Goal: Use online tool/utility: Utilize a website feature to perform a specific function

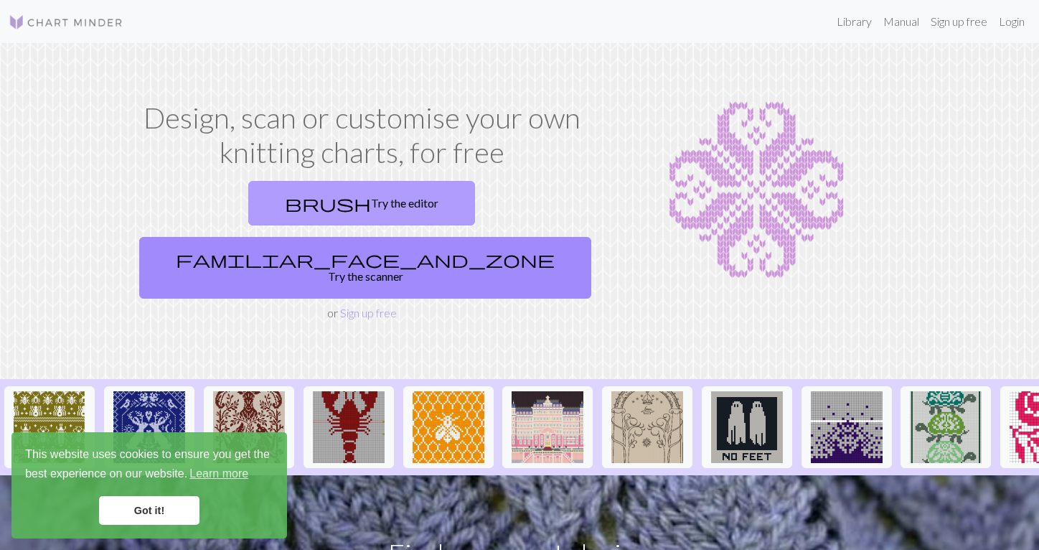
click at [271, 207] on link "brush Try the editor" at bounding box center [361, 203] width 227 height 45
click at [259, 184] on link "brush Try the editor" at bounding box center [361, 203] width 227 height 45
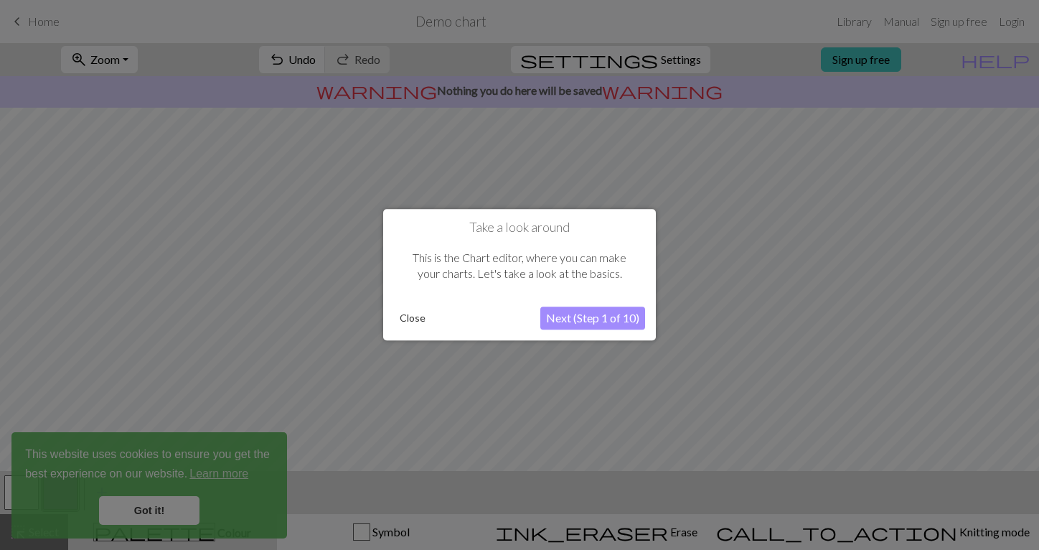
click at [413, 330] on div "Take a look around This is the Chart editor, where you can make your charts. Le…" at bounding box center [519, 274] width 273 height 131
click at [412, 320] on button "Close" at bounding box center [412, 319] width 37 height 22
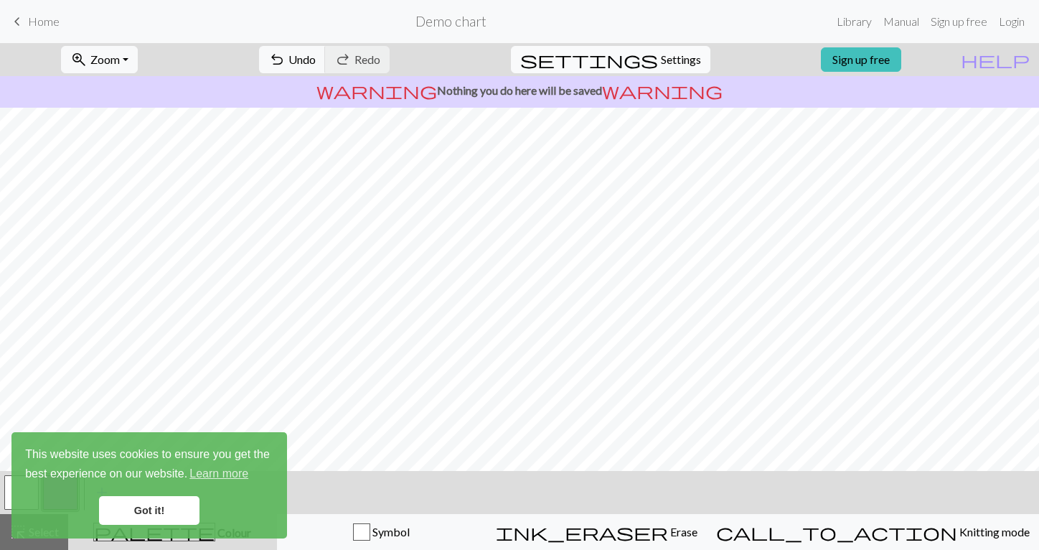
click at [643, 62] on span "settings" at bounding box center [589, 60] width 138 height 20
select select "aran"
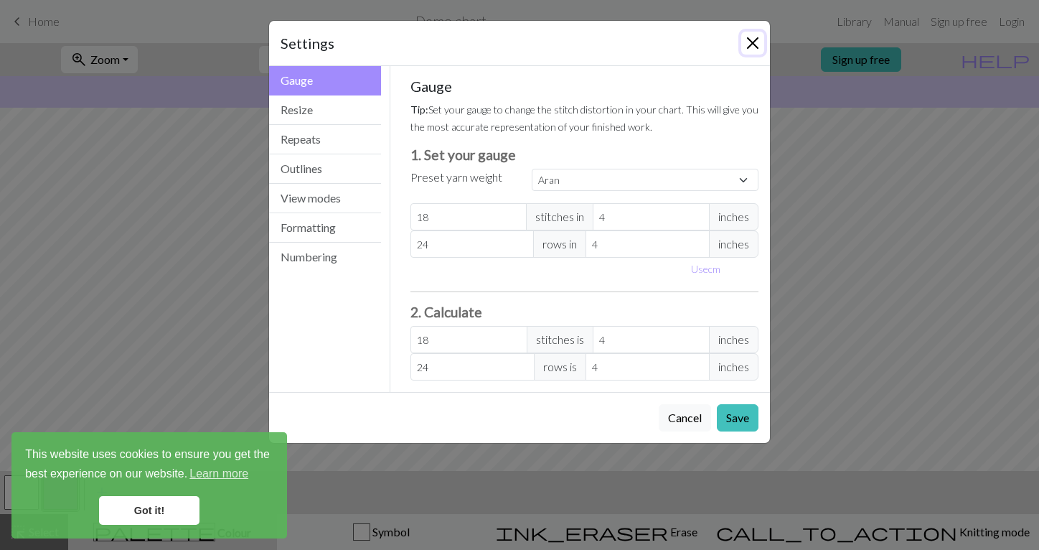
click at [756, 40] on button "Close" at bounding box center [753, 43] width 23 height 23
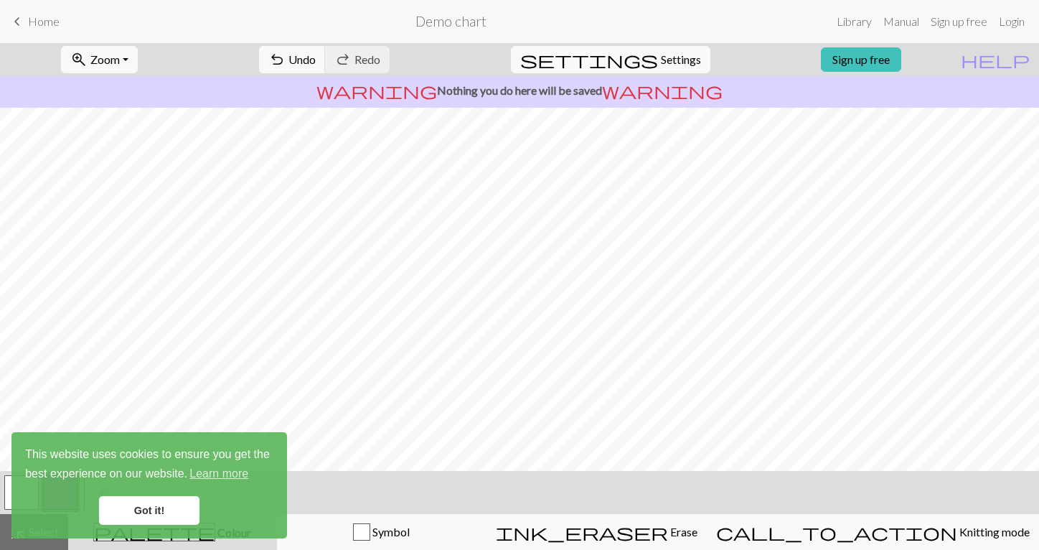
click at [24, 19] on span "keyboard_arrow_left" at bounding box center [17, 21] width 17 height 20
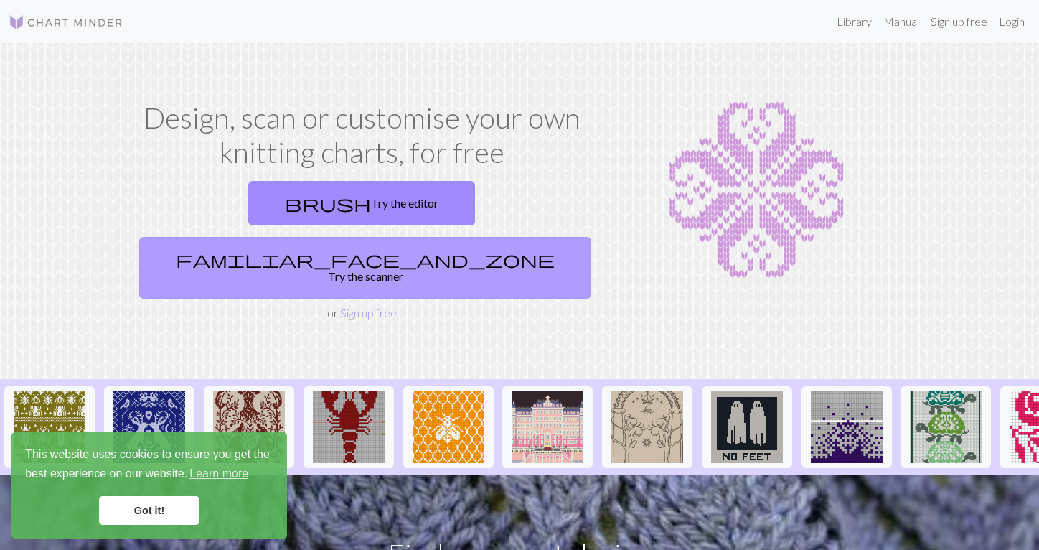
click at [489, 237] on link "familiar_face_and_zone Try the scanner" at bounding box center [365, 268] width 452 height 62
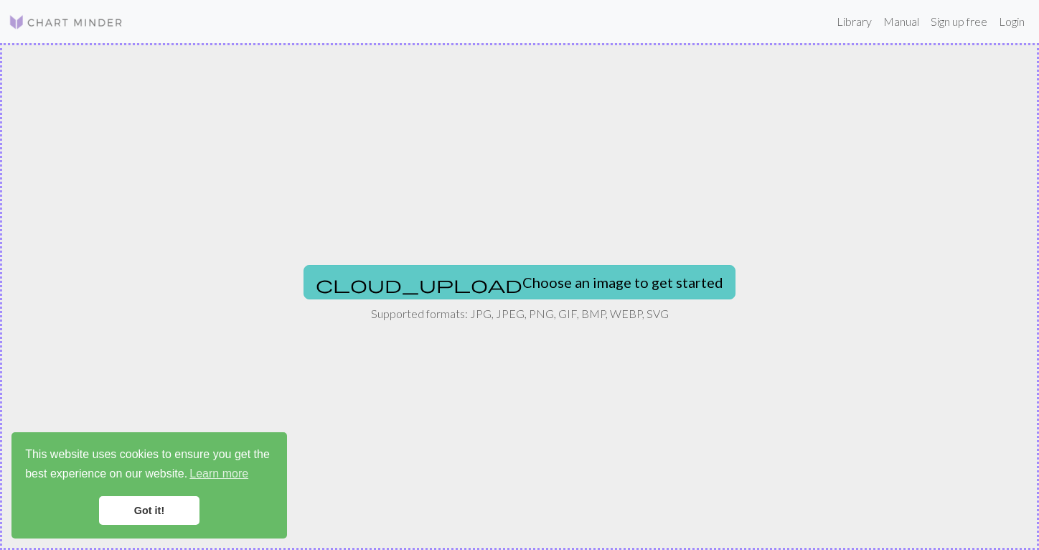
click at [514, 283] on button "cloud_upload Choose an image to get started" at bounding box center [520, 282] width 432 height 34
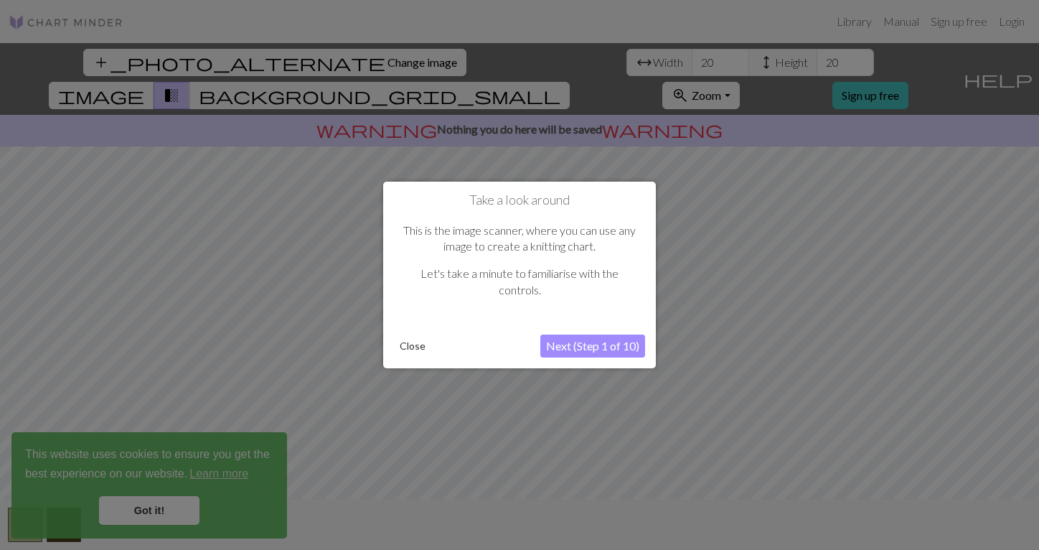
click at [411, 346] on button "Close" at bounding box center [412, 346] width 37 height 22
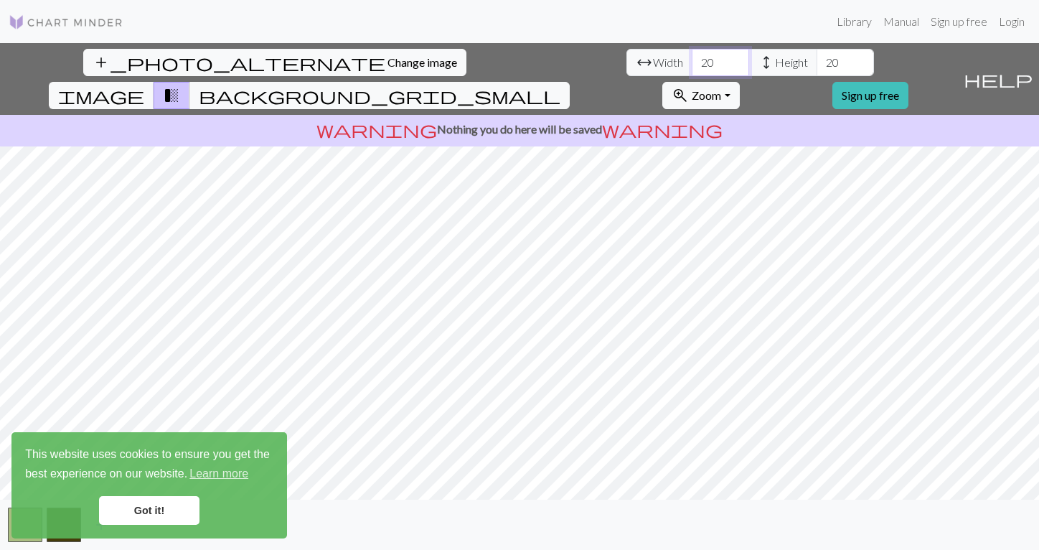
click at [692, 61] on input "20" at bounding box center [720, 62] width 57 height 27
type input "70"
click at [817, 62] on input "20" at bounding box center [845, 62] width 57 height 27
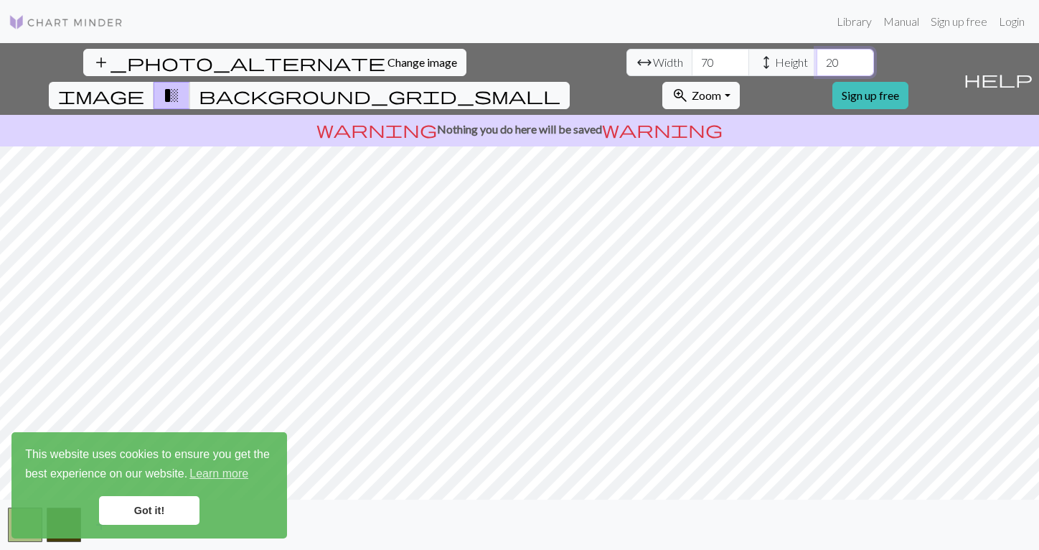
click at [817, 62] on input "20" at bounding box center [845, 62] width 57 height 27
type input "75"
click at [144, 85] on span "image" at bounding box center [101, 95] width 86 height 20
click at [190, 82] on button "transition_fade" at bounding box center [172, 95] width 37 height 27
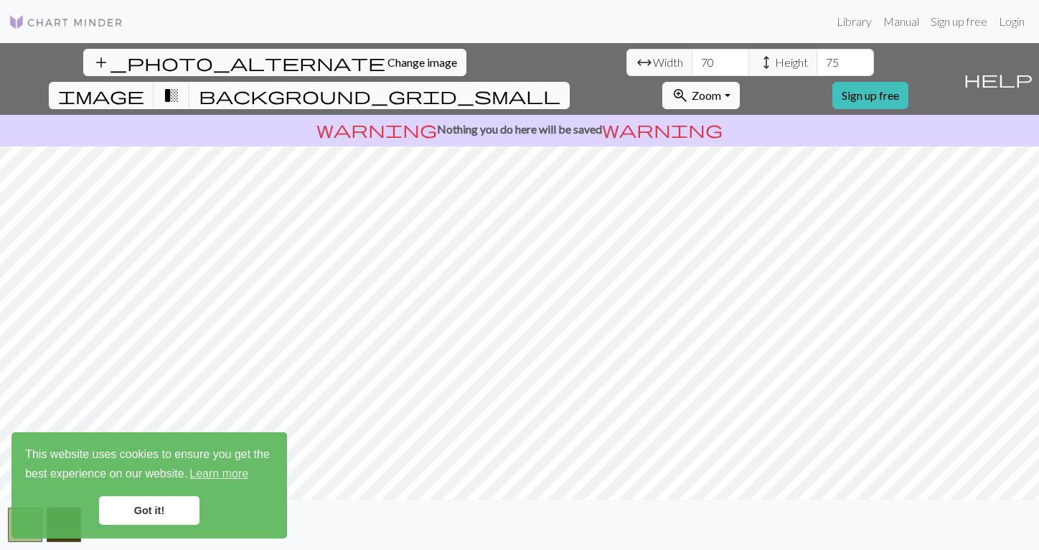
click at [561, 85] on span "background_grid_small" at bounding box center [380, 95] width 362 height 20
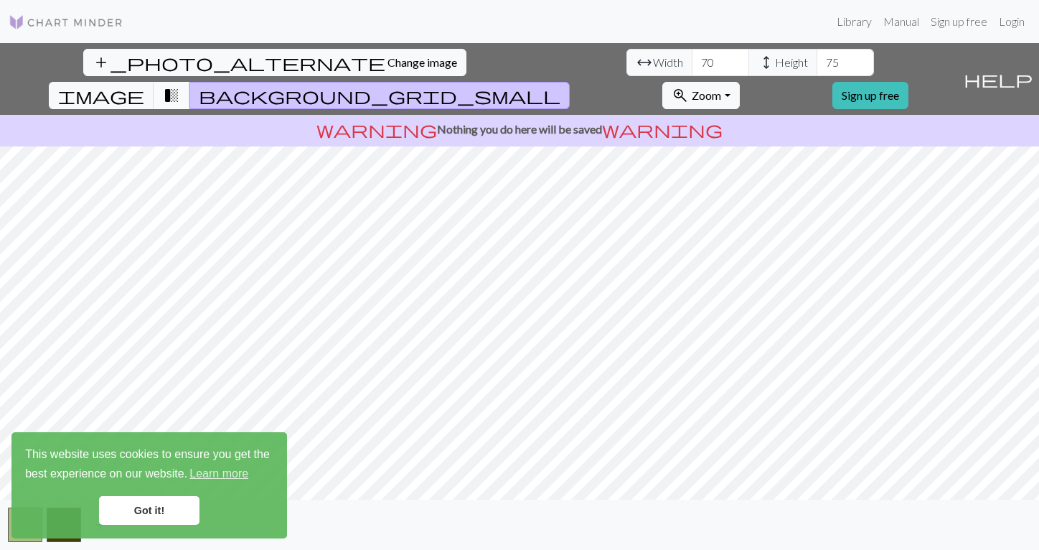
click at [180, 85] on span "transition_fade" at bounding box center [171, 95] width 17 height 20
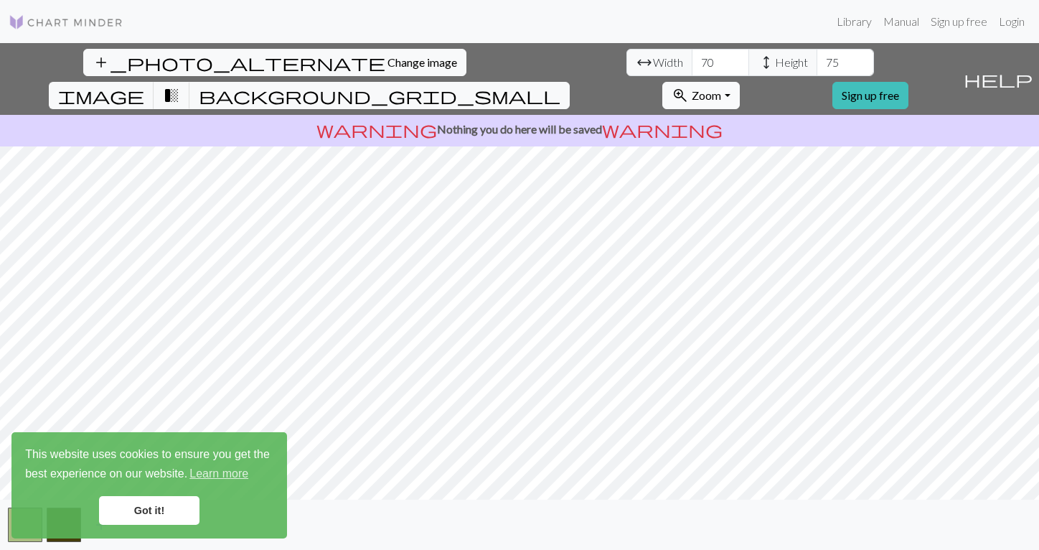
click at [739, 82] on button "zoom_in Zoom Zoom" at bounding box center [701, 95] width 77 height 27
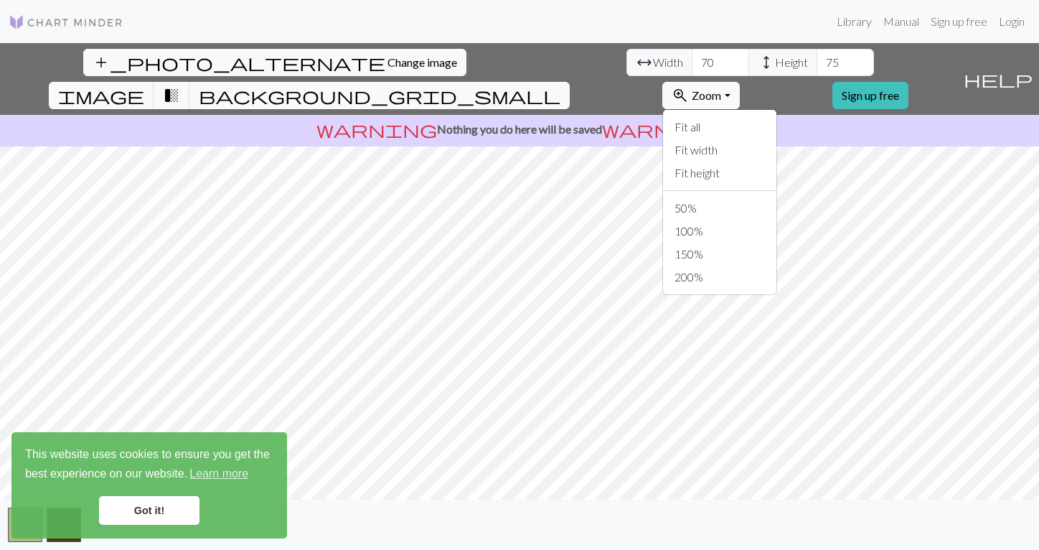
click at [739, 82] on button "zoom_in Zoom Zoom" at bounding box center [701, 95] width 77 height 27
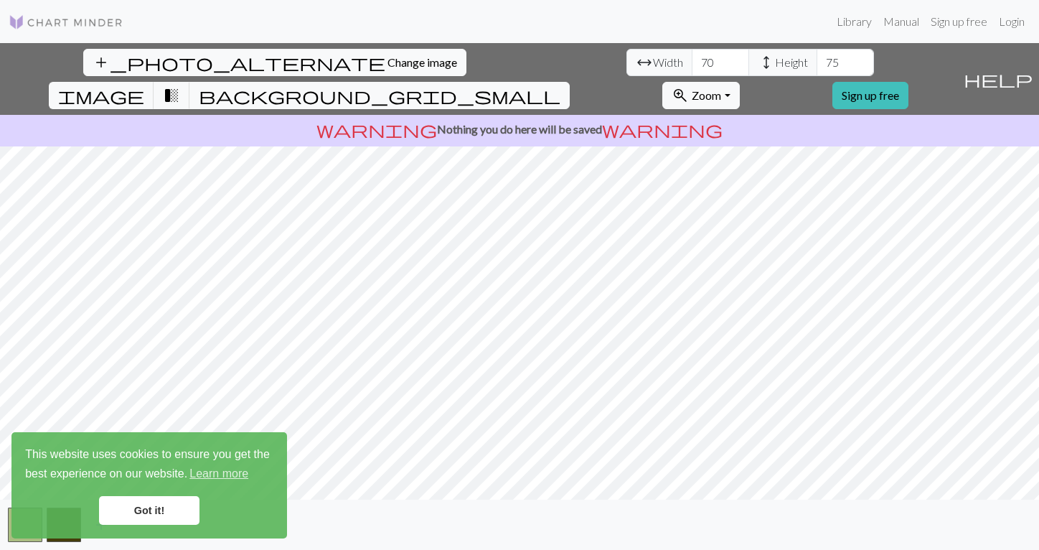
click at [156, 510] on link "Got it!" at bounding box center [149, 510] width 101 height 29
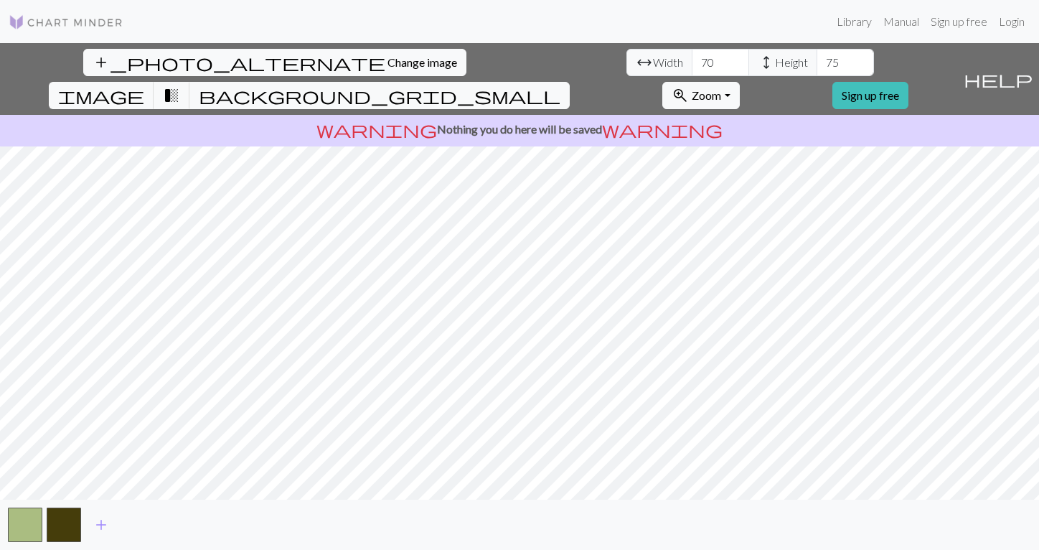
click at [65, 533] on body "This website uses cookies to ensure you get the best experience on our website.…" at bounding box center [519, 275] width 1039 height 550
click at [9, 530] on button "button" at bounding box center [25, 525] width 34 height 34
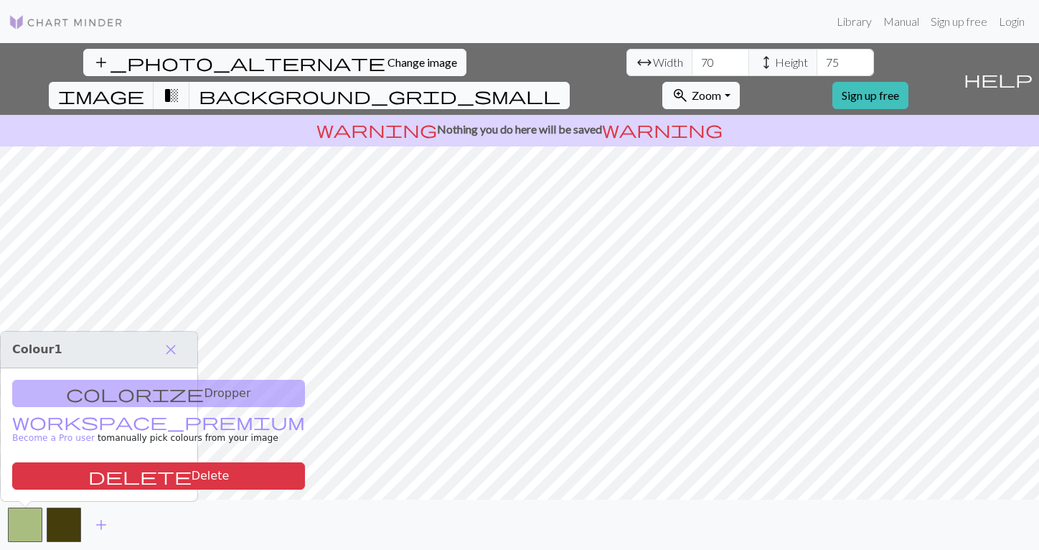
click at [561, 85] on span "background_grid_small" at bounding box center [380, 95] width 362 height 20
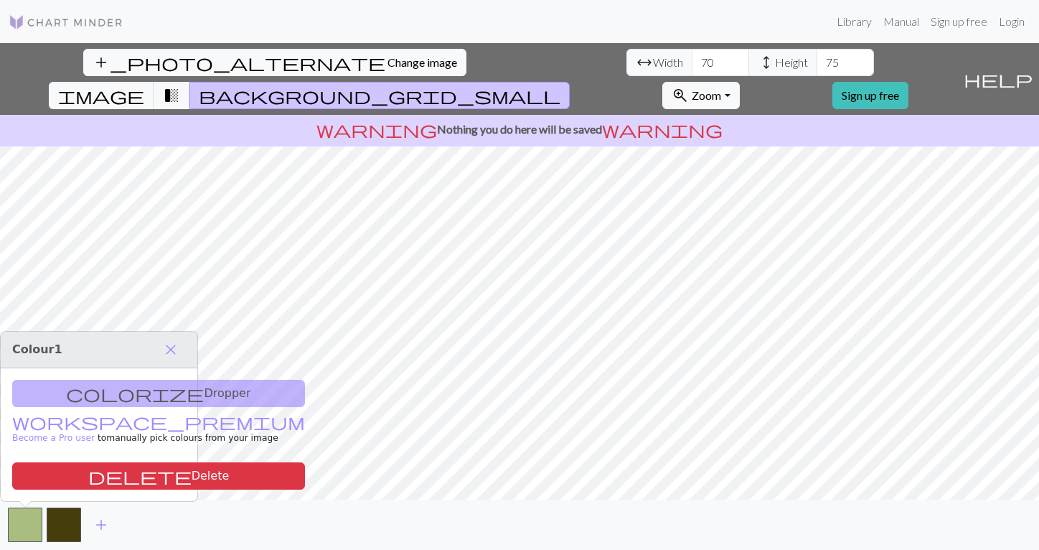
click at [561, 85] on span "background_grid_small" at bounding box center [380, 95] width 362 height 20
click at [169, 351] on span "close" at bounding box center [170, 350] width 17 height 20
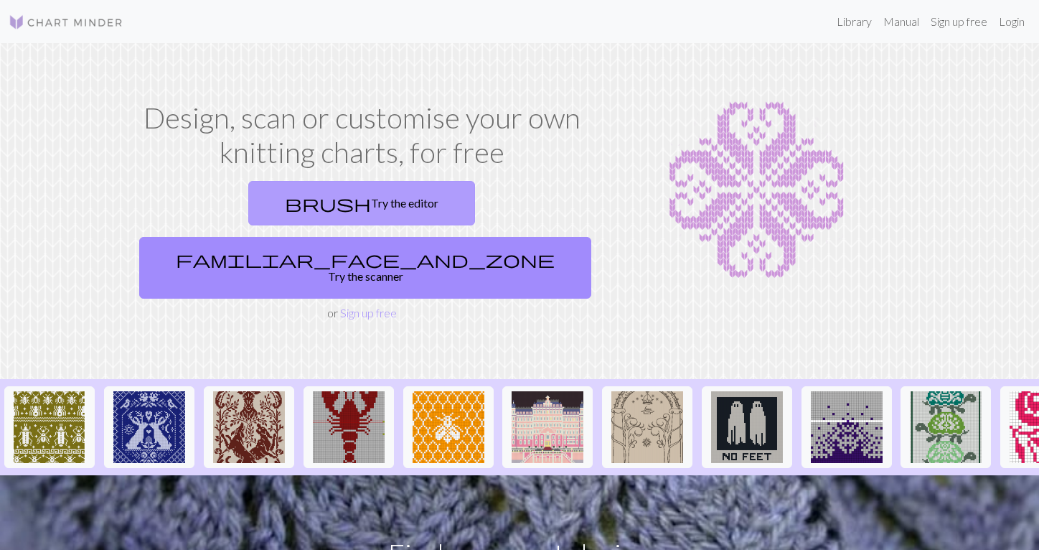
click at [248, 201] on link "brush Try the editor" at bounding box center [361, 203] width 227 height 45
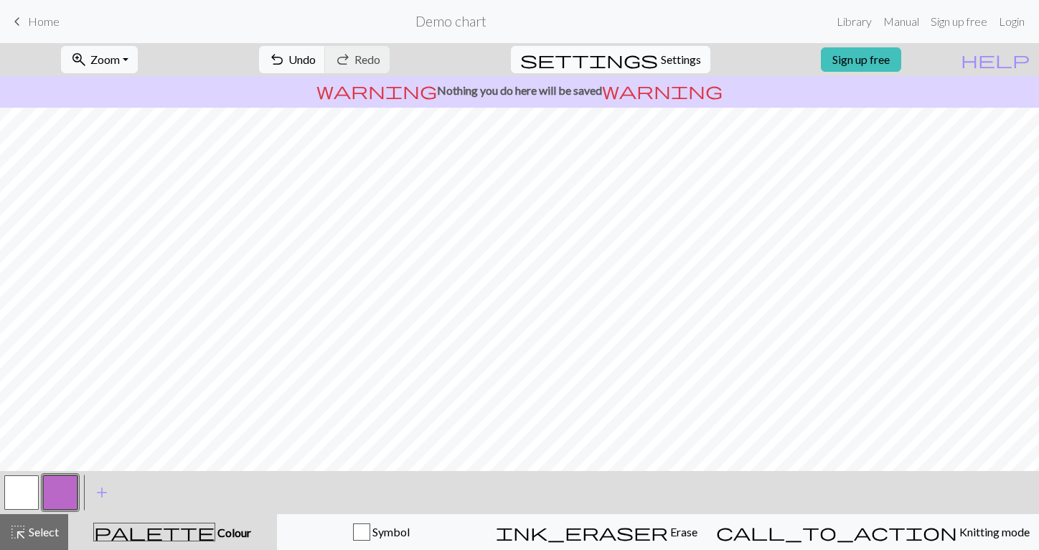
click at [661, 62] on span "Settings" at bounding box center [681, 59] width 40 height 17
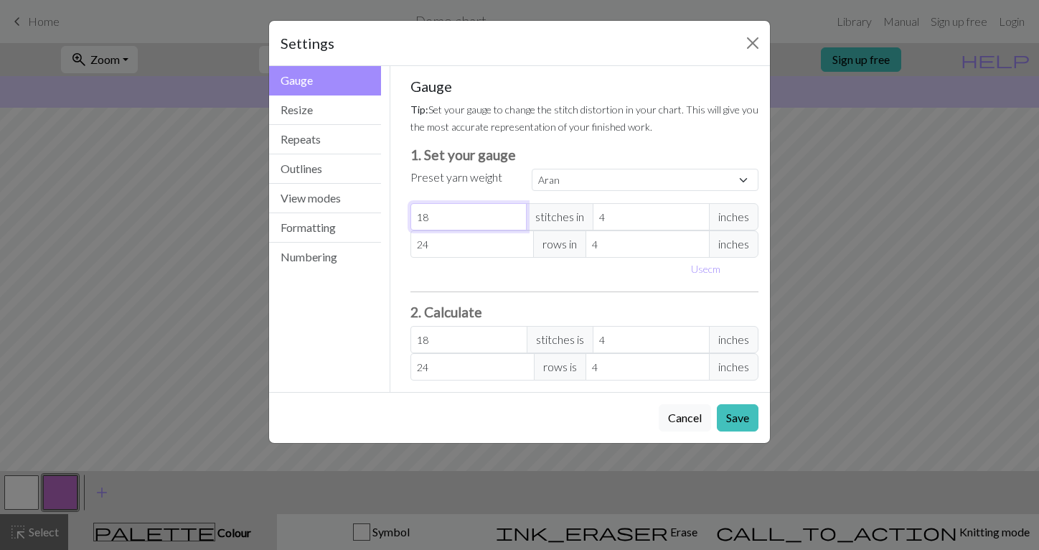
click at [480, 217] on input "18" at bounding box center [469, 216] width 117 height 27
click at [457, 217] on input "18" at bounding box center [469, 216] width 117 height 27
select select "custom"
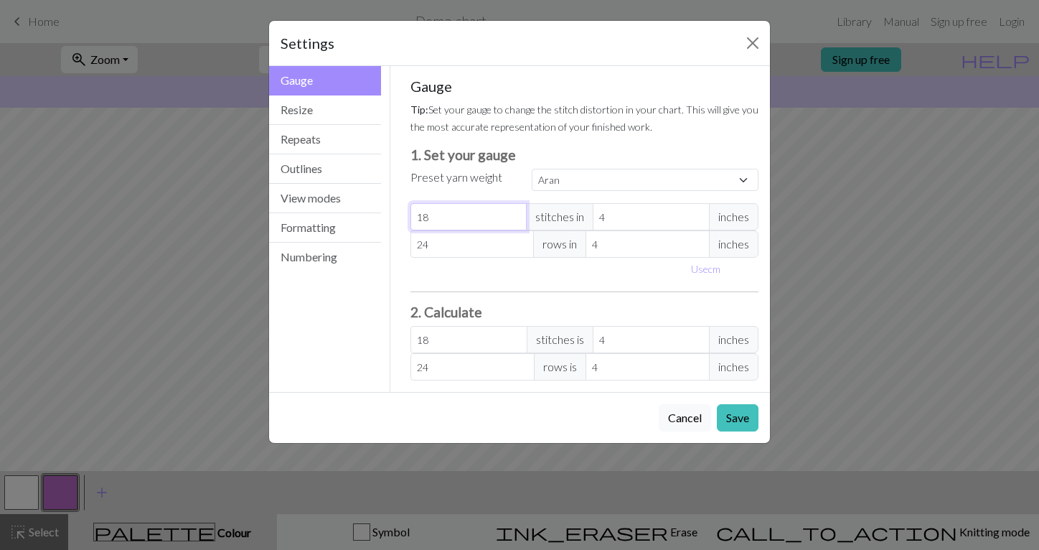
type input "1"
type input "17"
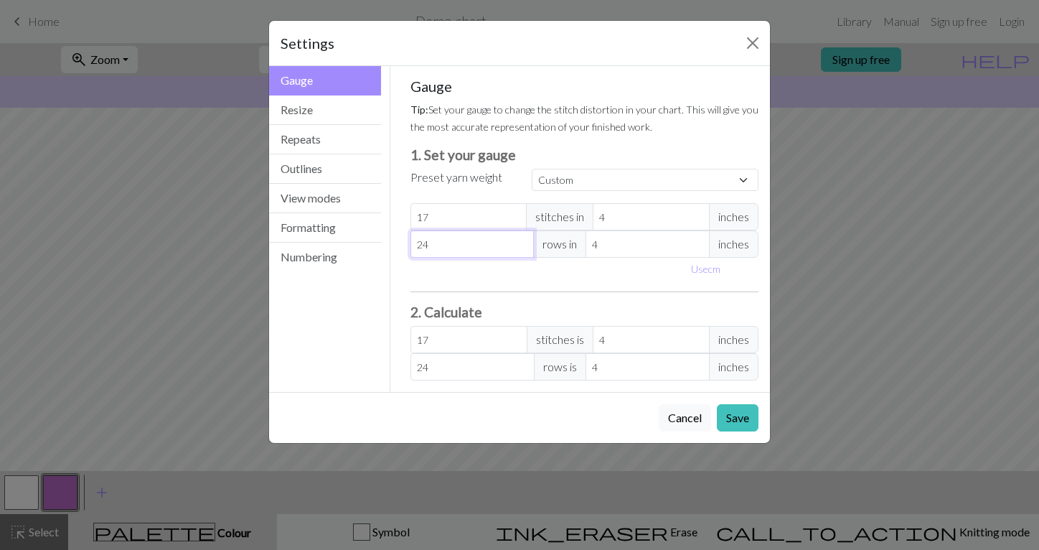
click at [444, 251] on input "24" at bounding box center [473, 243] width 124 height 27
type input "2"
type input "0"
type input "9"
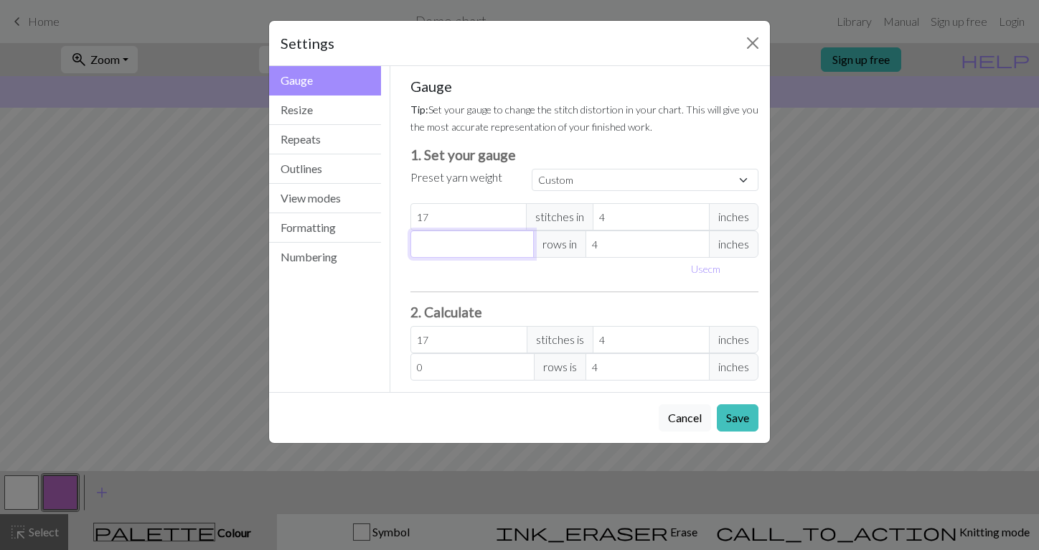
type input "9"
type input "0"
type input "1"
type input "10"
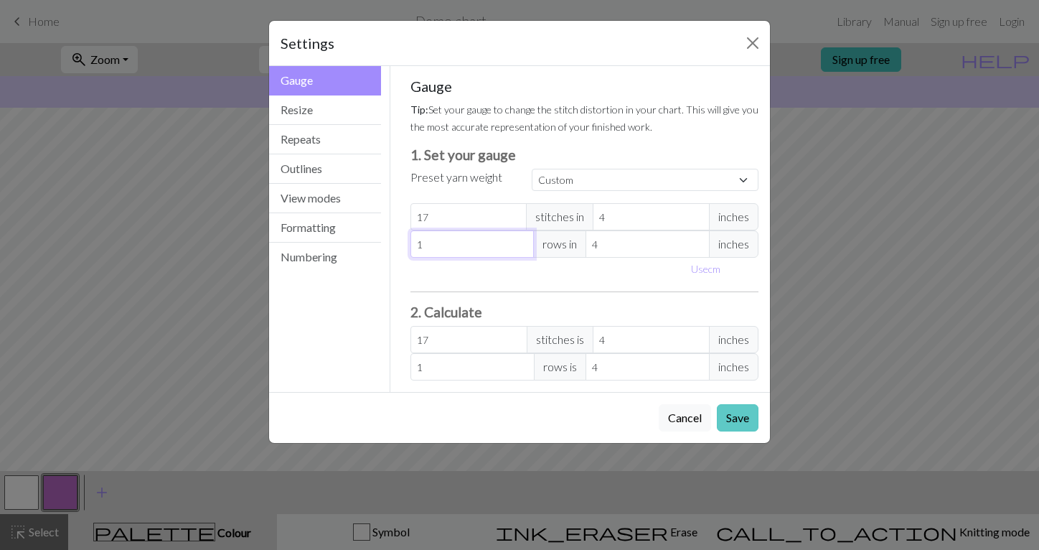
type input "10"
click at [741, 423] on button "Save" at bounding box center [738, 417] width 42 height 27
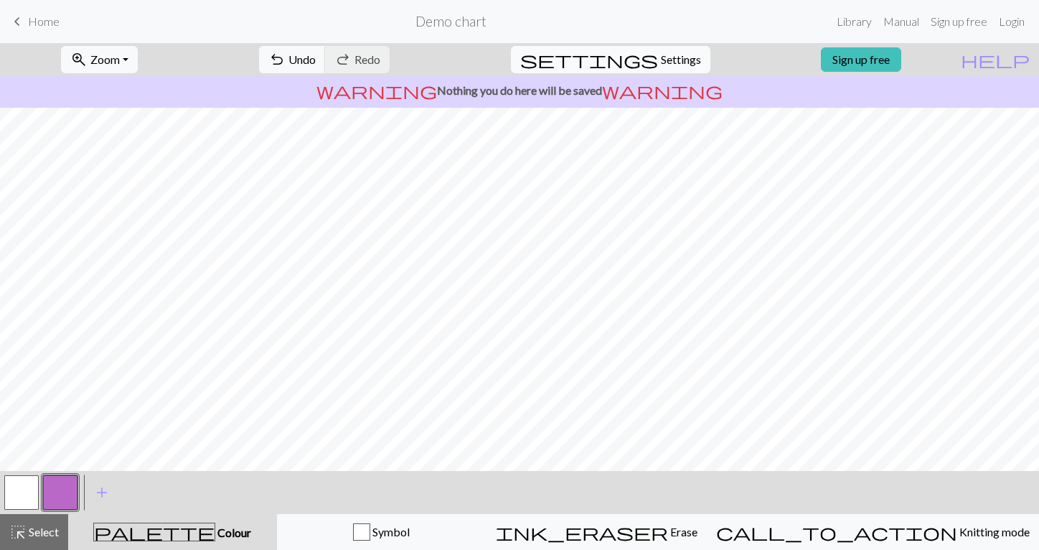
click at [635, 56] on span "settings" at bounding box center [589, 60] width 138 height 20
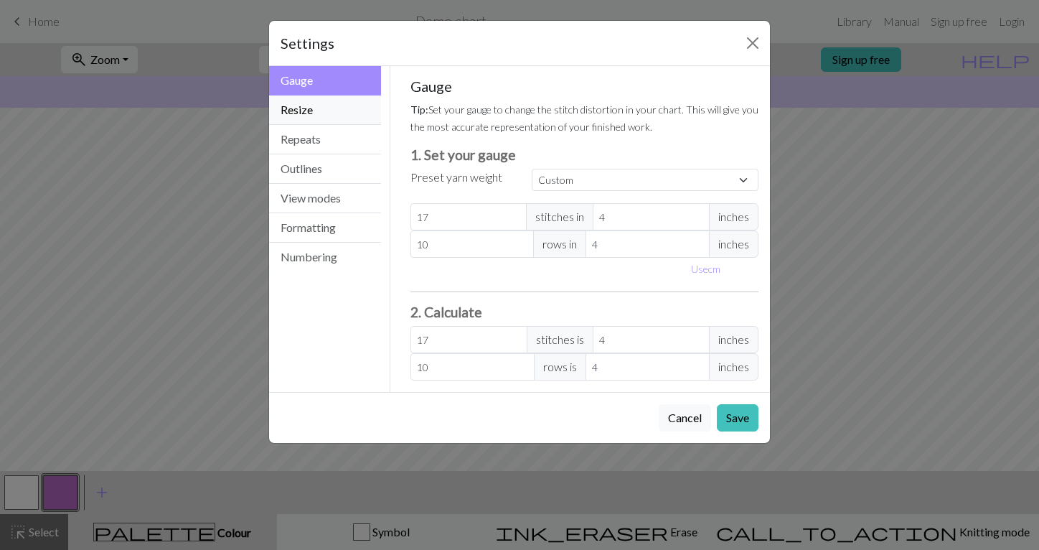
click at [337, 113] on button "Resize" at bounding box center [325, 109] width 112 height 29
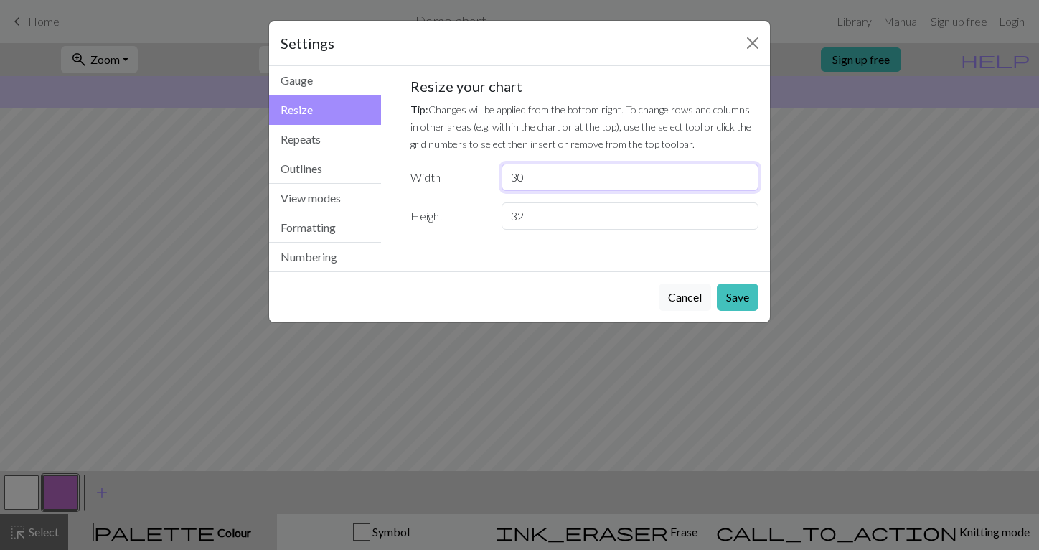
click at [549, 169] on input "30" at bounding box center [630, 177] width 257 height 27
type input "70"
click at [547, 211] on input "32" at bounding box center [630, 215] width 257 height 27
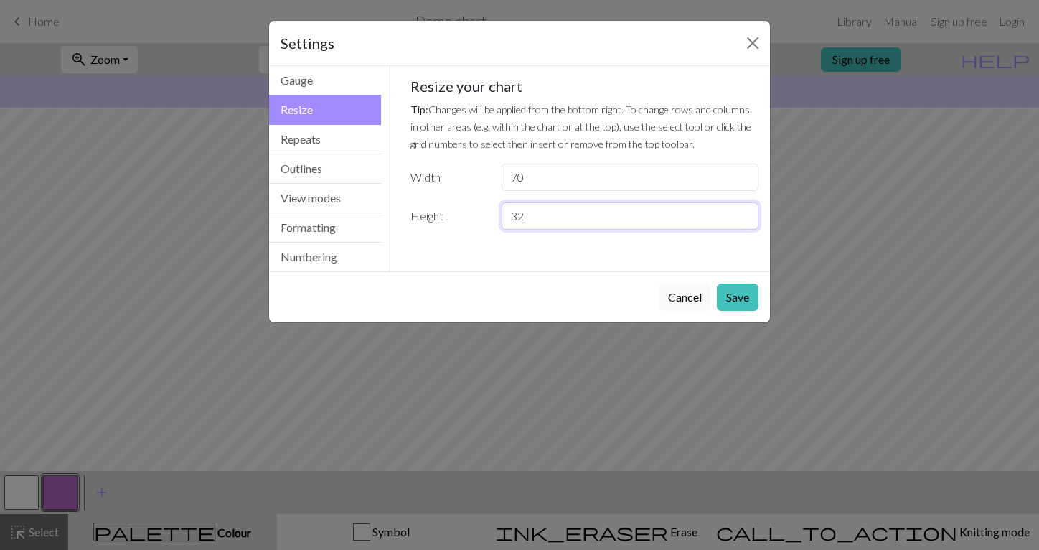
type input "3"
type input "75"
click at [725, 307] on button "Save" at bounding box center [738, 297] width 42 height 27
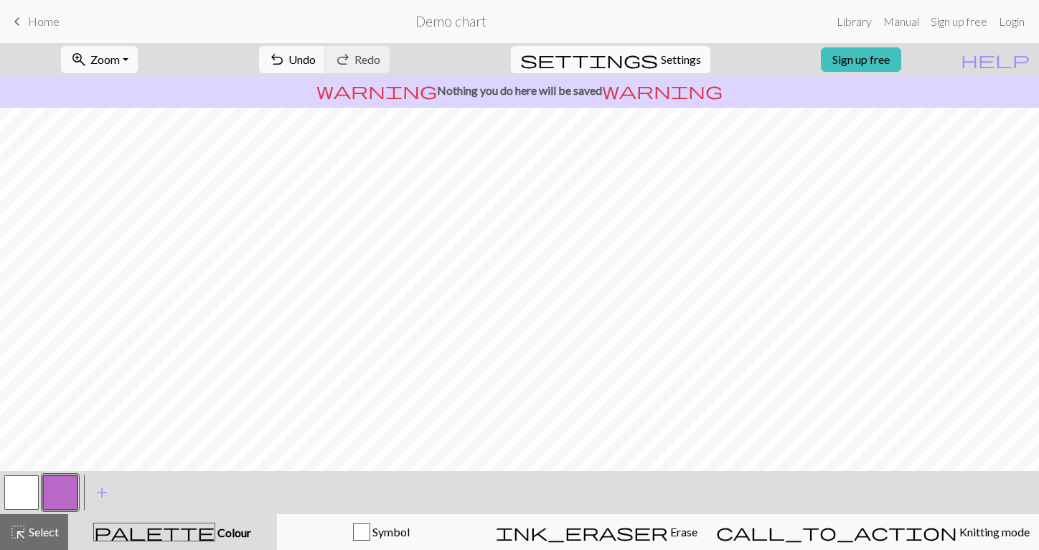
click at [642, 57] on span "settings" at bounding box center [589, 60] width 138 height 20
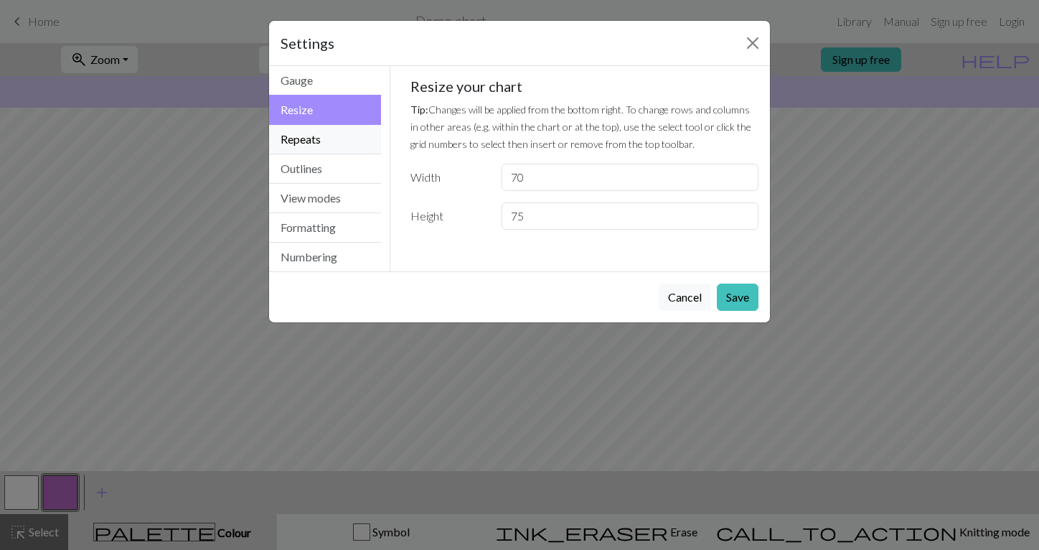
click at [337, 141] on button "Repeats" at bounding box center [325, 139] width 112 height 29
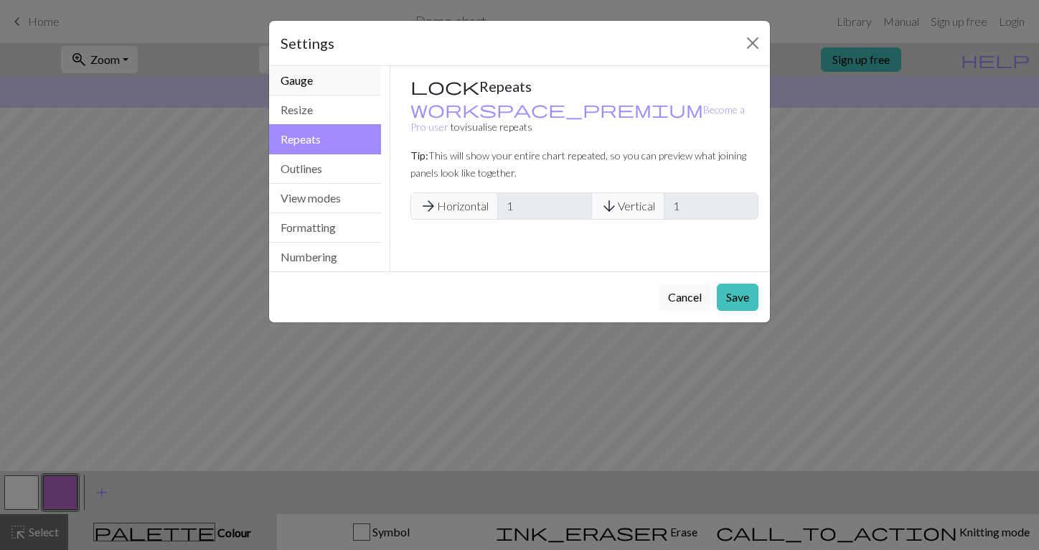
click at [324, 89] on button "Gauge" at bounding box center [325, 80] width 112 height 29
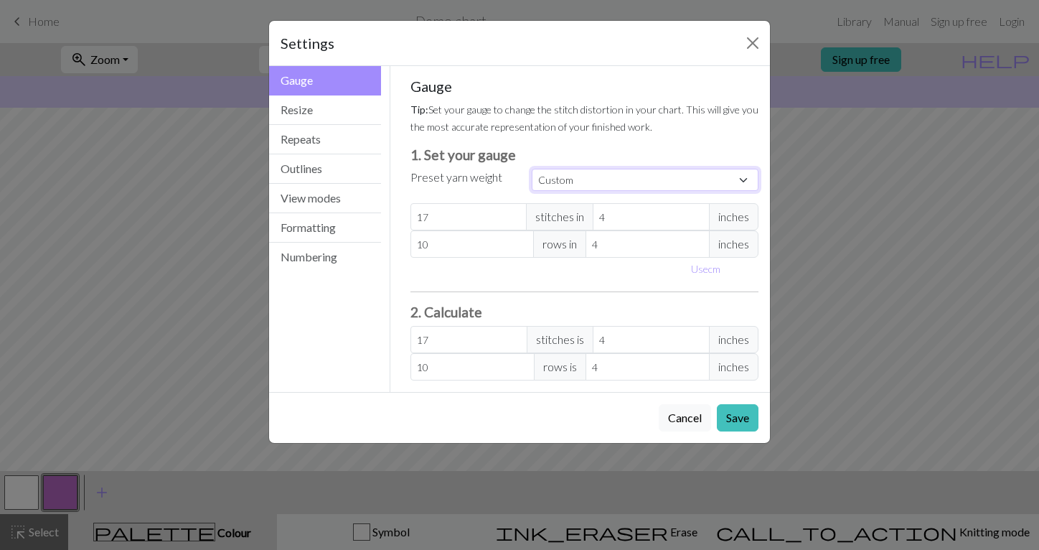
click at [559, 182] on select "Custom Square Lace Light Fingering Fingering Sport Double knit Worsted Aran Bul…" at bounding box center [645, 180] width 227 height 22
click at [532, 169] on select "Custom Square Lace Light Fingering Fingering Sport Double knit Worsted Aran Bul…" at bounding box center [645, 180] width 227 height 22
click at [487, 341] on input "17" at bounding box center [469, 339] width 117 height 27
click at [520, 333] on input "17" at bounding box center [469, 339] width 117 height 27
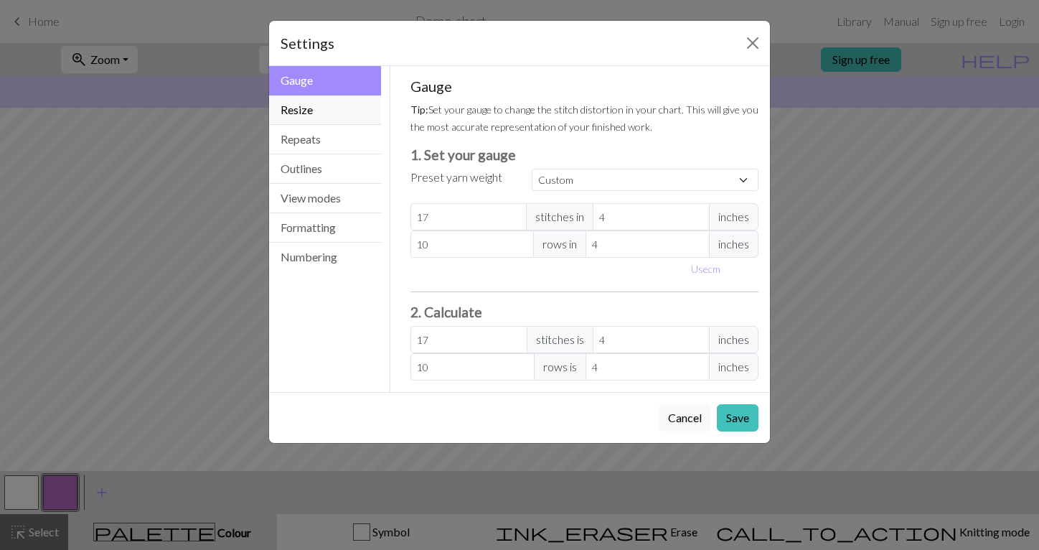
click at [329, 108] on button "Resize" at bounding box center [325, 109] width 112 height 29
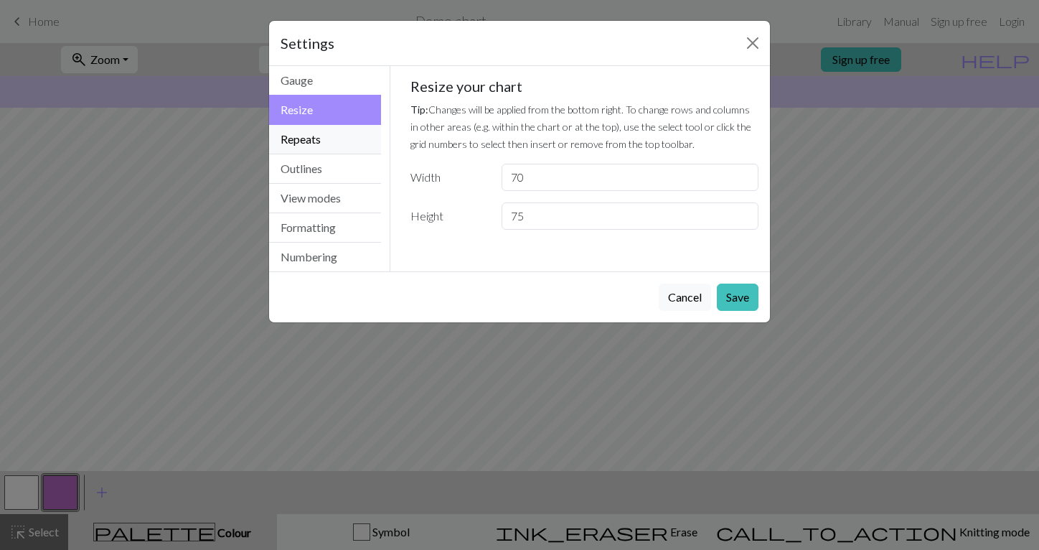
click at [327, 151] on button "Repeats" at bounding box center [325, 139] width 112 height 29
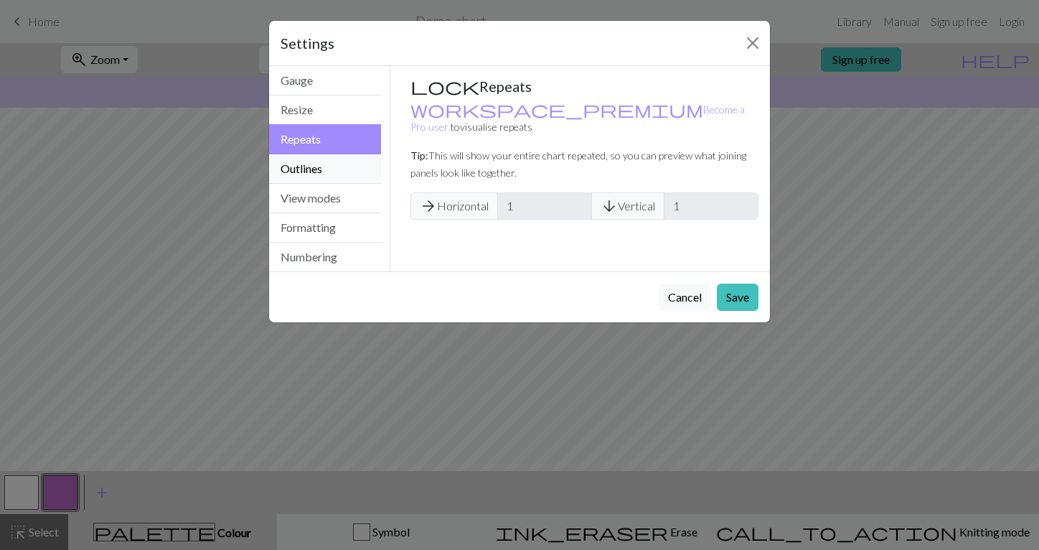
click at [336, 180] on button "Outlines" at bounding box center [325, 168] width 112 height 29
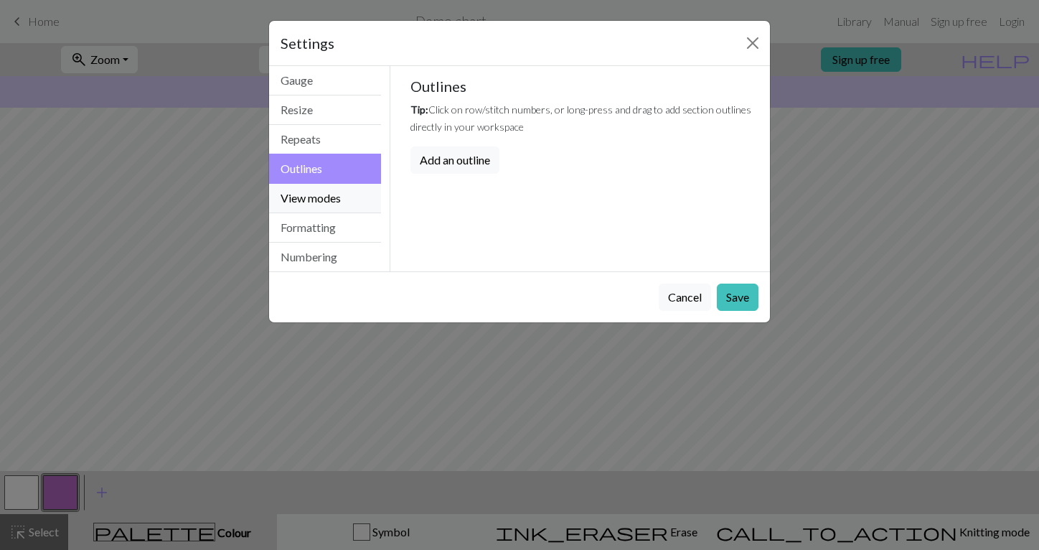
click at [338, 205] on button "View modes" at bounding box center [325, 198] width 112 height 29
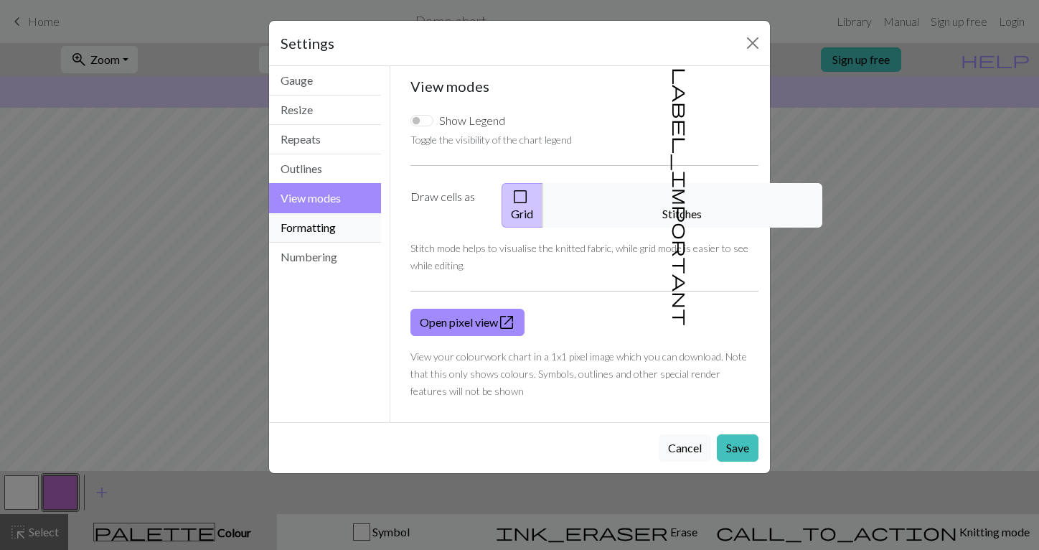
click at [337, 230] on button "Formatting" at bounding box center [325, 227] width 112 height 29
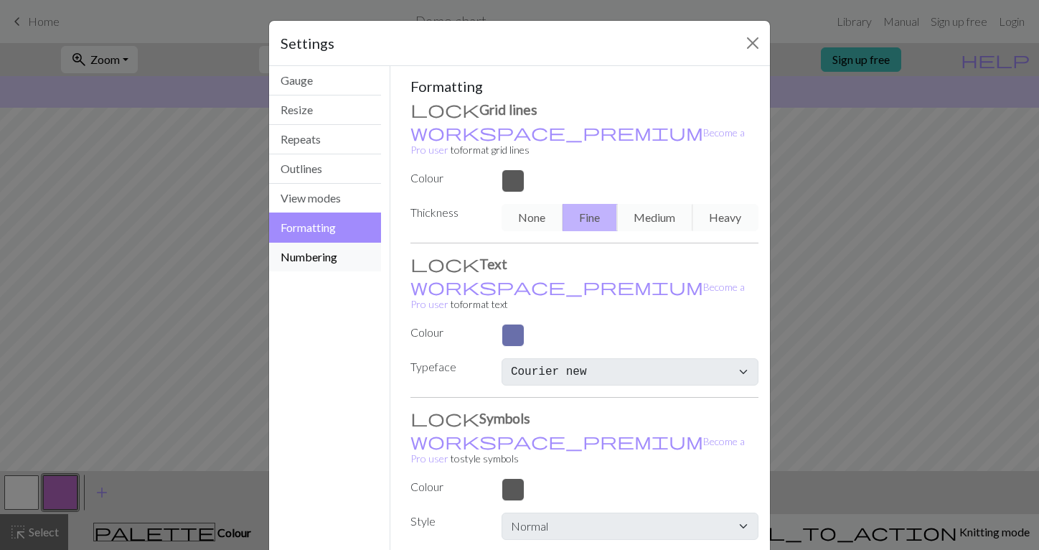
click at [339, 255] on button "Numbering" at bounding box center [325, 257] width 112 height 29
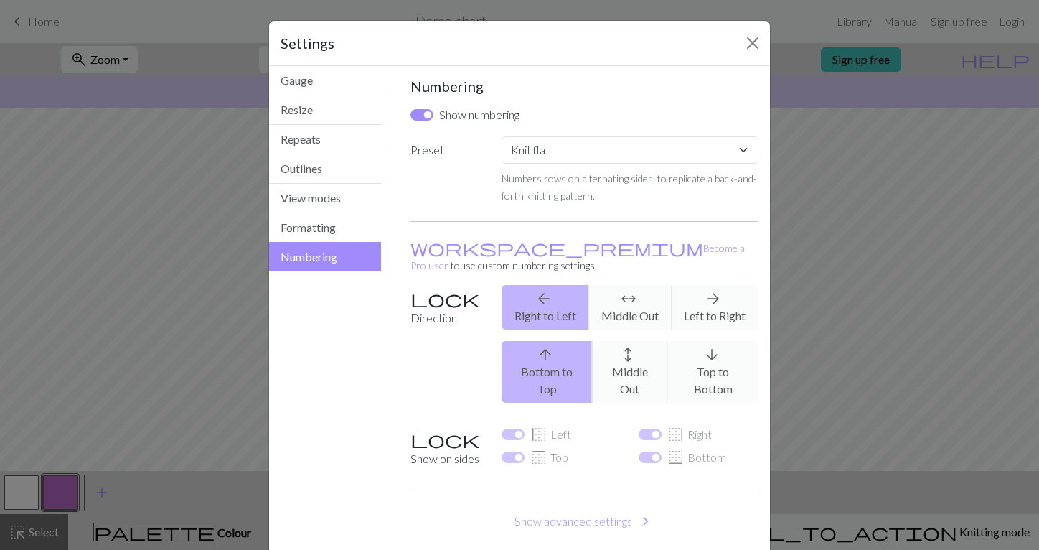
scroll to position [1, 0]
